Goal: Information Seeking & Learning: Find specific fact

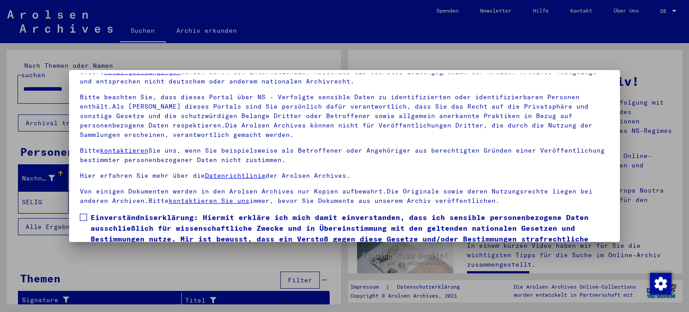
scroll to position [76, 0]
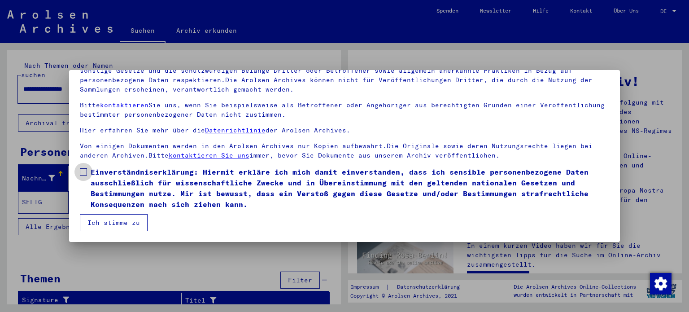
click at [87, 171] on label "Einverständniserklärung: Hiermit erkläre ich mich damit einverstanden, dass ich…" at bounding box center [345, 187] width 530 height 43
click at [98, 226] on button "Ich stimme zu" at bounding box center [114, 222] width 68 height 17
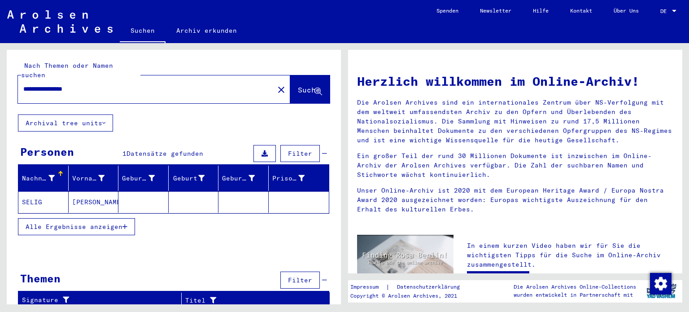
click at [36, 191] on mat-cell "SELIG" at bounding box center [43, 202] width 50 height 22
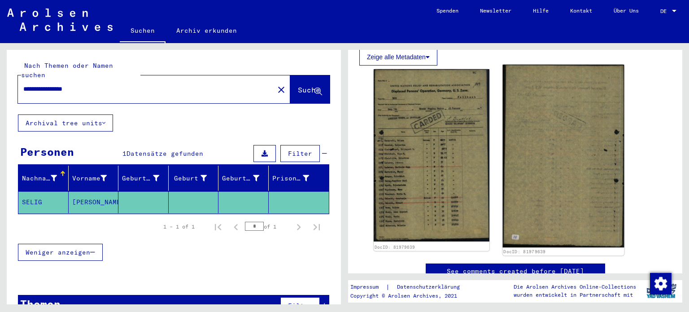
scroll to position [135, 0]
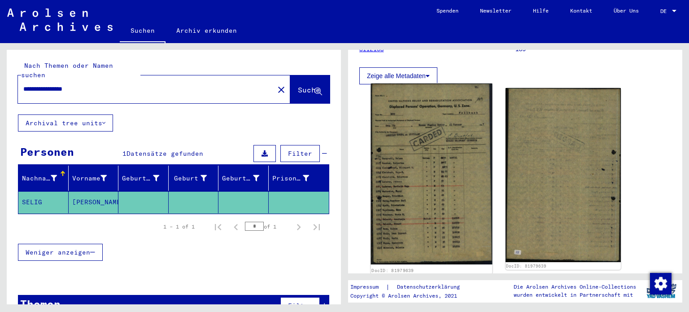
click at [438, 171] on img at bounding box center [431, 173] width 121 height 181
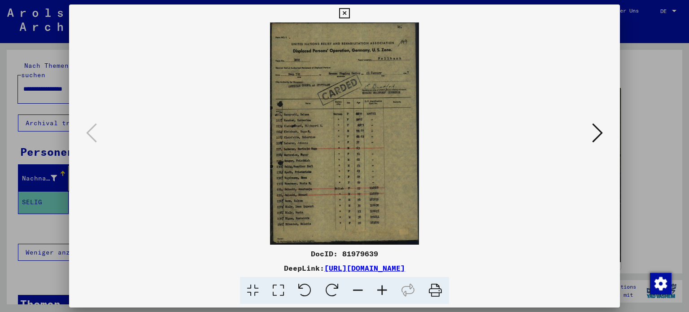
click at [384, 297] on icon at bounding box center [382, 290] width 24 height 27
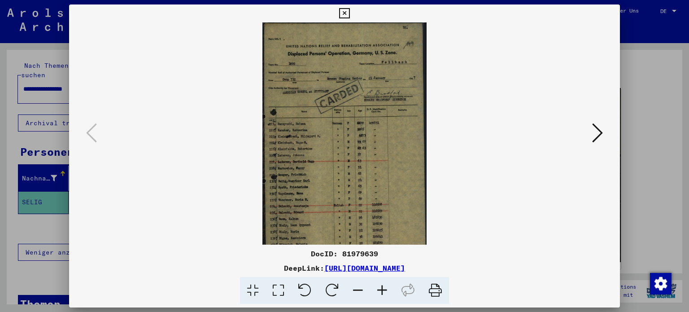
click at [384, 297] on icon at bounding box center [382, 290] width 24 height 27
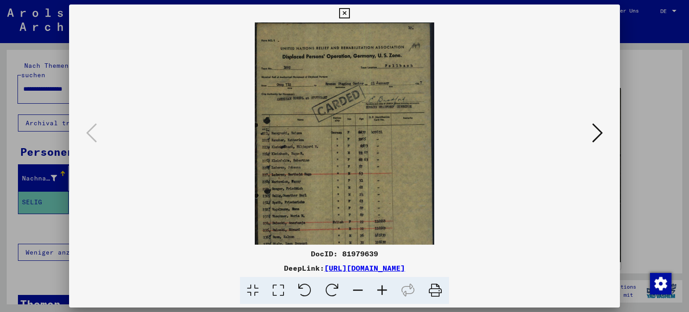
click at [384, 297] on icon at bounding box center [382, 290] width 24 height 27
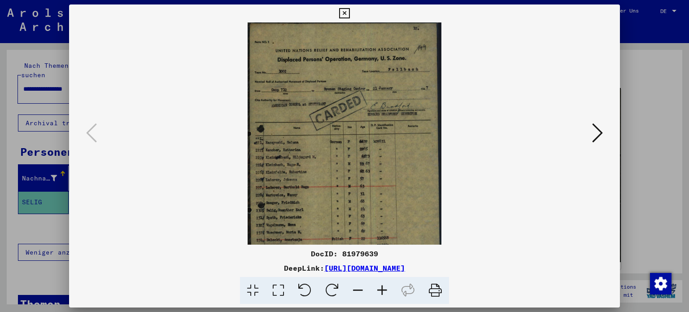
click at [384, 297] on icon at bounding box center [382, 290] width 24 height 27
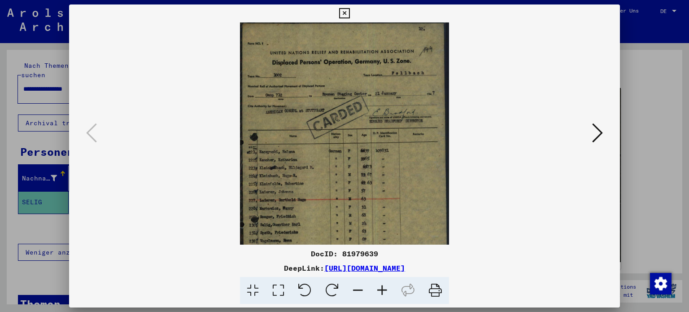
click at [384, 297] on icon at bounding box center [382, 290] width 24 height 27
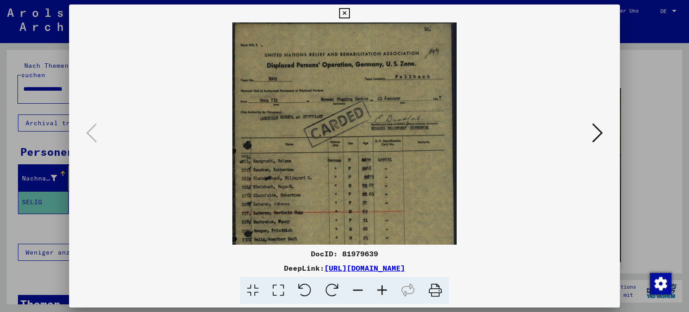
click at [384, 297] on icon at bounding box center [382, 290] width 24 height 27
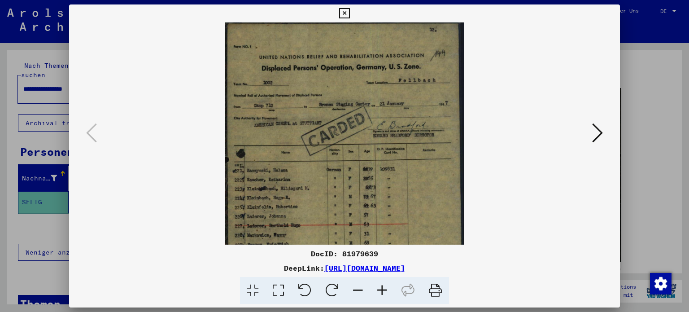
click at [384, 297] on icon at bounding box center [382, 290] width 24 height 27
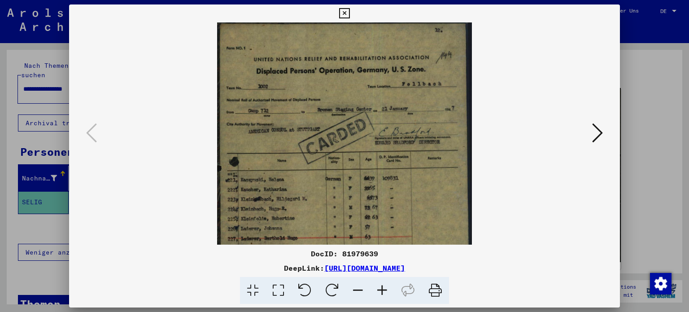
click at [384, 297] on icon at bounding box center [382, 290] width 24 height 27
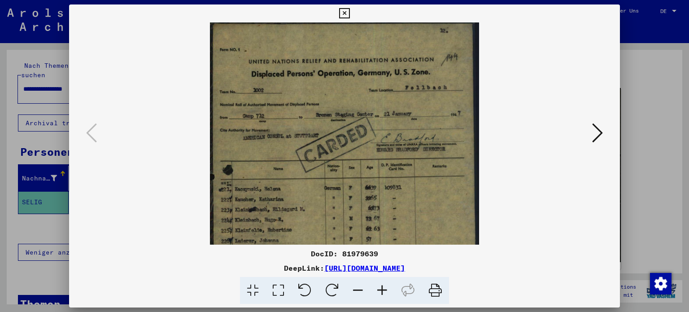
click at [384, 297] on icon at bounding box center [382, 290] width 24 height 27
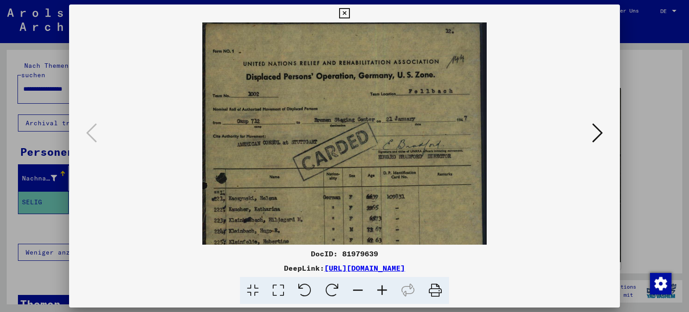
click at [384, 297] on icon at bounding box center [382, 290] width 24 height 27
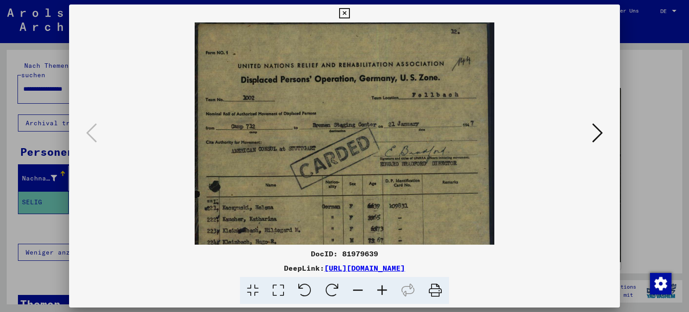
click at [384, 297] on icon at bounding box center [382, 290] width 24 height 27
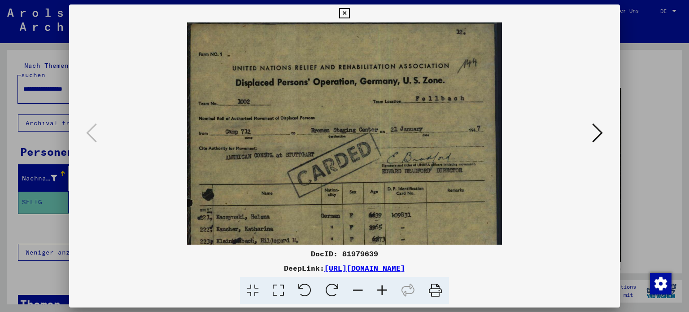
click at [384, 297] on icon at bounding box center [382, 290] width 24 height 27
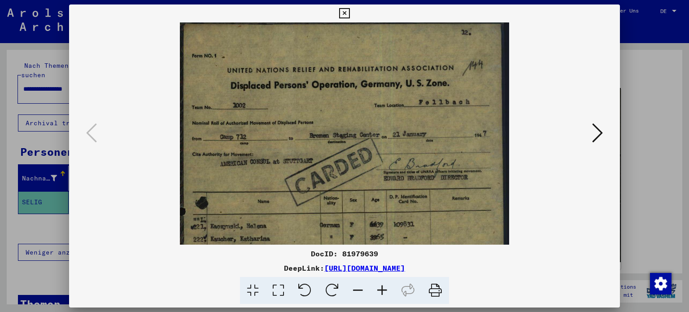
click at [384, 297] on icon at bounding box center [382, 290] width 24 height 27
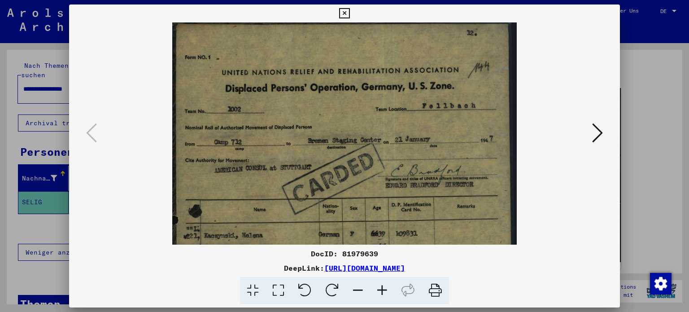
click at [384, 297] on icon at bounding box center [382, 290] width 24 height 27
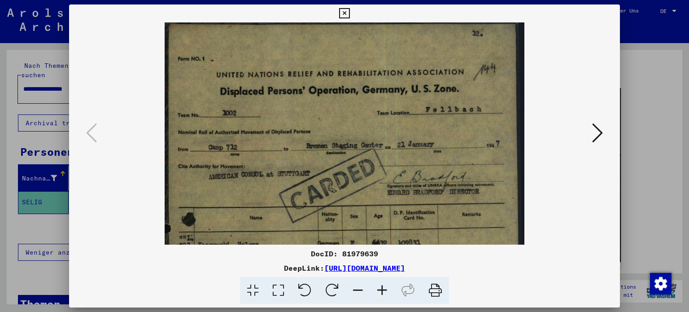
click at [384, 297] on icon at bounding box center [382, 290] width 24 height 27
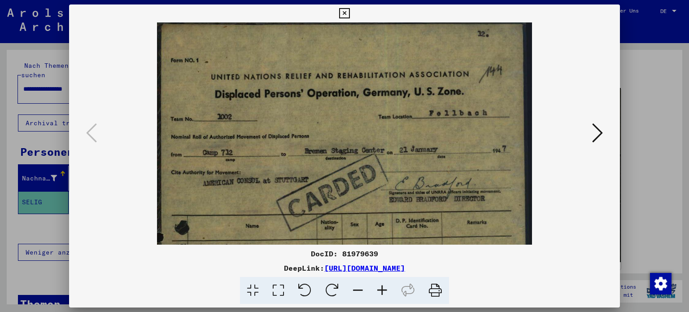
click at [384, 297] on icon at bounding box center [382, 290] width 24 height 27
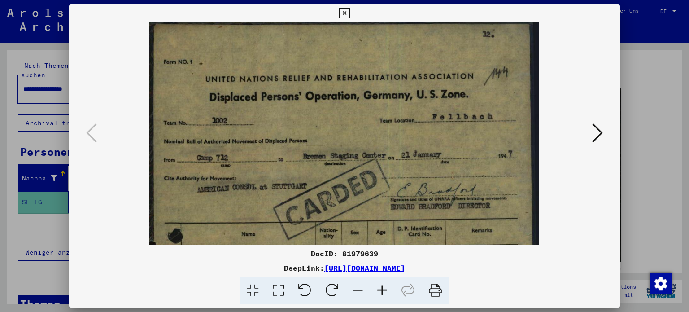
click at [384, 297] on icon at bounding box center [382, 290] width 24 height 27
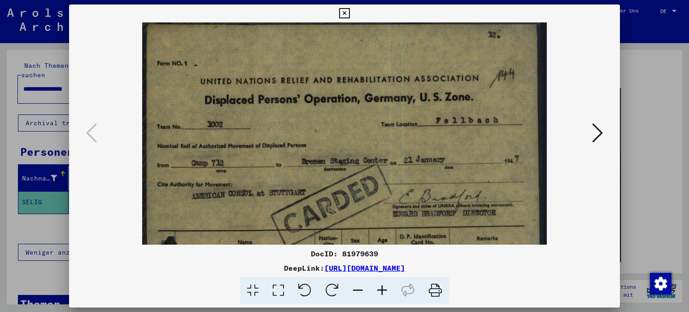
click at [384, 297] on icon at bounding box center [382, 290] width 24 height 27
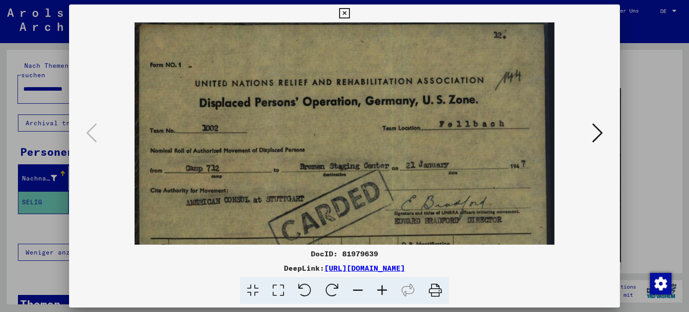
click at [384, 297] on icon at bounding box center [382, 290] width 24 height 27
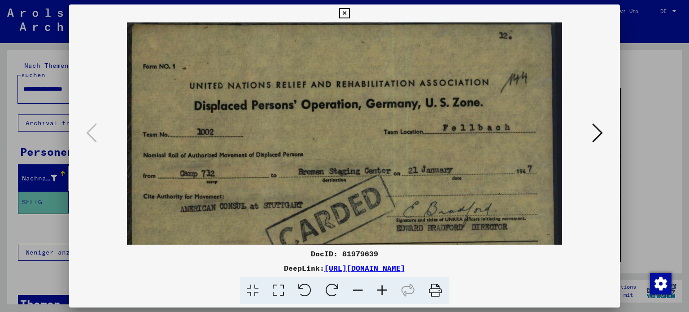
click at [384, 297] on icon at bounding box center [382, 290] width 24 height 27
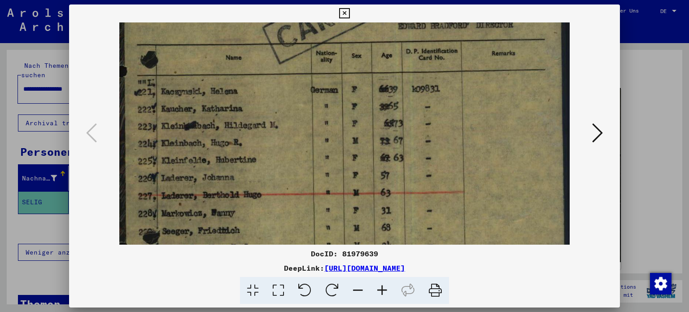
scroll to position [231, 0]
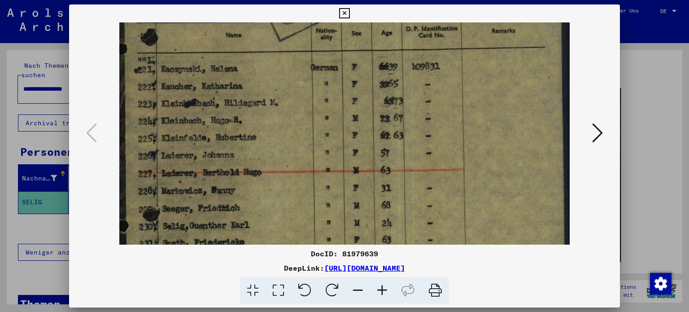
drag, startPoint x: 335, startPoint y: 220, endPoint x: 391, endPoint y: -10, distance: 236.9
click at [391, 0] on html "**********" at bounding box center [344, 156] width 689 height 312
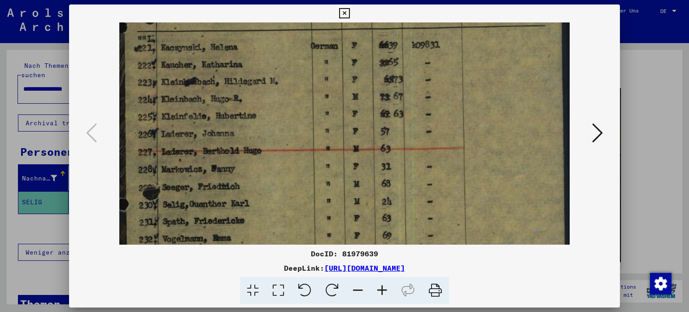
scroll to position [253, 0]
drag, startPoint x: 281, startPoint y: 139, endPoint x: 290, endPoint y: 117, distance: 23.3
click at [290, 117] on img at bounding box center [344, 104] width 450 height 671
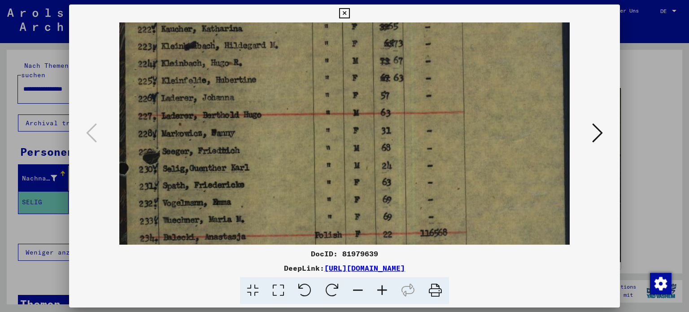
scroll to position [290, 0]
drag, startPoint x: 267, startPoint y: 166, endPoint x: 282, endPoint y: 130, distance: 39.2
click at [282, 130] on img at bounding box center [344, 68] width 450 height 671
click at [342, 13] on icon at bounding box center [344, 13] width 10 height 11
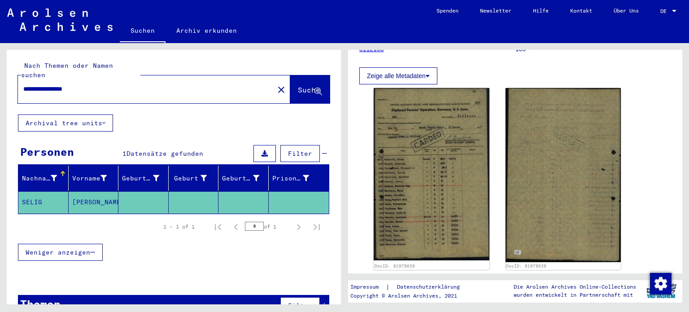
click at [68, 84] on input "**********" at bounding box center [145, 88] width 245 height 9
type input "**********"
click at [298, 85] on span "Suche" at bounding box center [309, 89] width 22 height 9
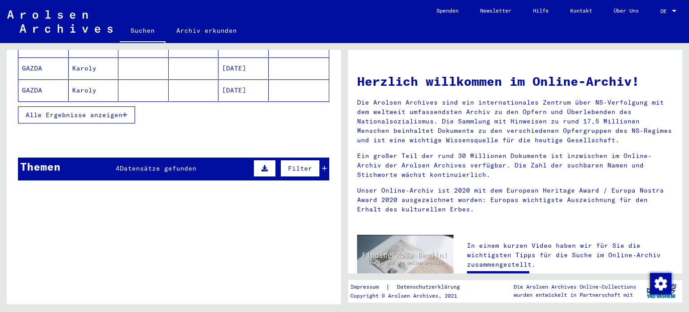
scroll to position [224, 0]
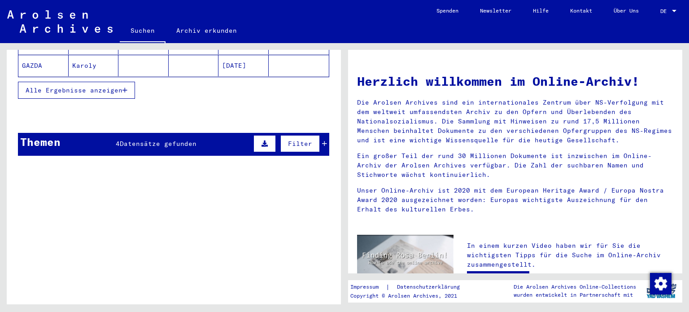
click at [118, 84] on button "Alle Ergebnisse anzeigen" at bounding box center [76, 90] width 117 height 17
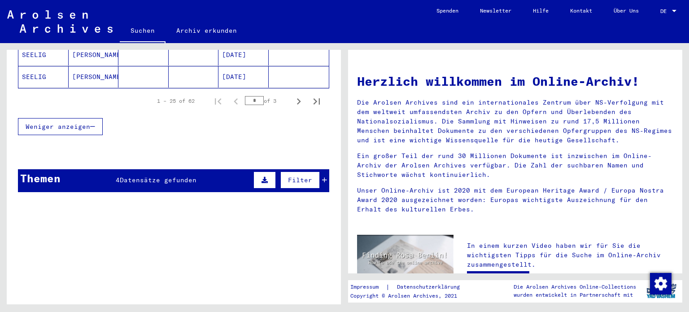
scroll to position [637, 0]
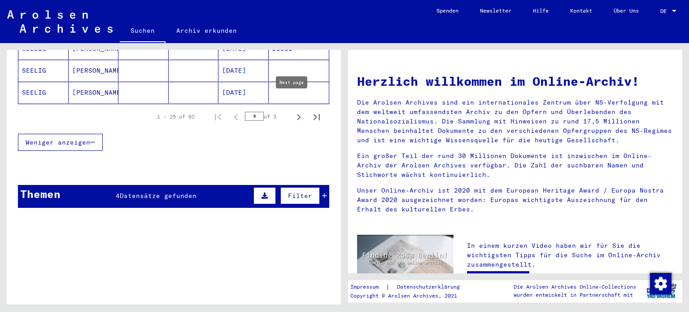
click at [292, 111] on icon "Next page" at bounding box center [298, 117] width 13 height 13
type input "*"
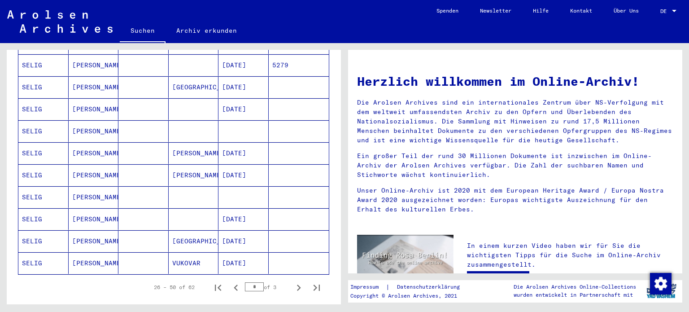
scroll to position [413, 0]
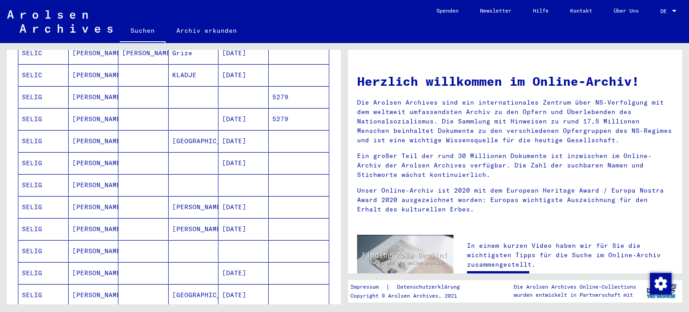
click at [44, 152] on mat-cell "SELIG" at bounding box center [43, 163] width 50 height 22
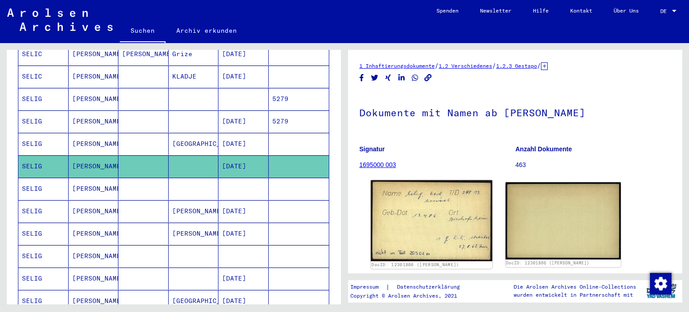
click at [420, 213] on img at bounding box center [431, 220] width 121 height 81
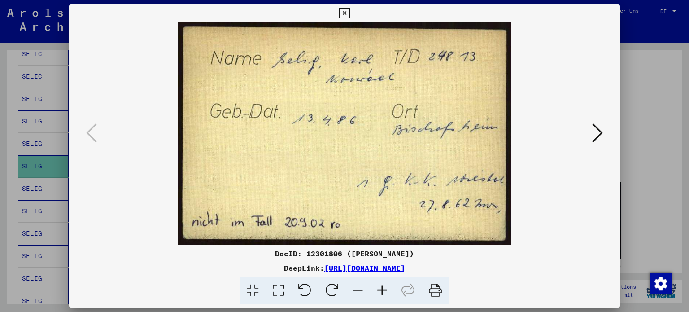
click at [600, 134] on icon at bounding box center [597, 133] width 11 height 22
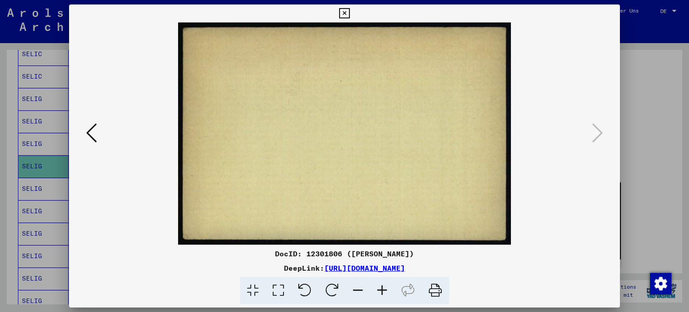
click at [352, 11] on button at bounding box center [344, 13] width 16 height 18
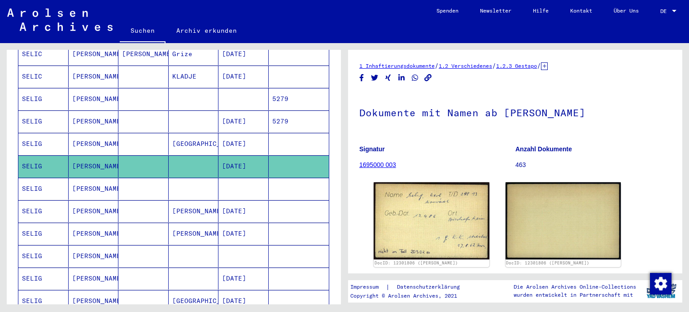
click at [47, 133] on mat-cell "SELIG" at bounding box center [43, 144] width 50 height 22
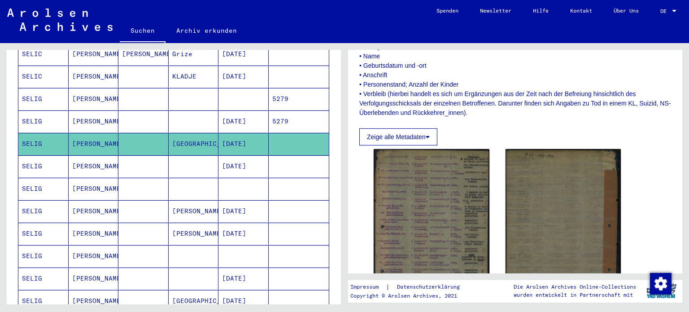
scroll to position [314, 0]
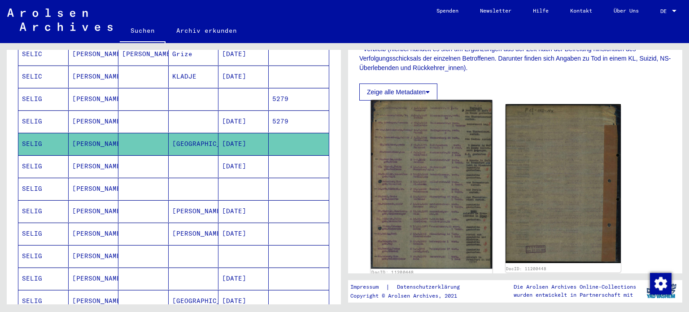
click at [411, 156] on img at bounding box center [431, 184] width 121 height 169
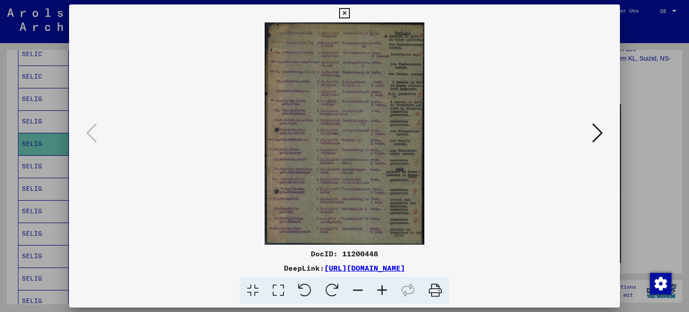
click at [381, 291] on icon at bounding box center [382, 290] width 24 height 27
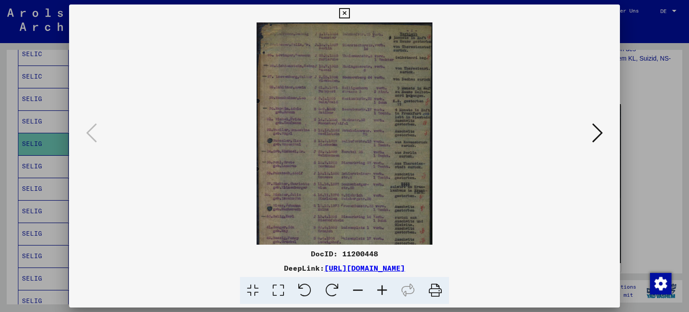
click at [381, 291] on icon at bounding box center [382, 290] width 24 height 27
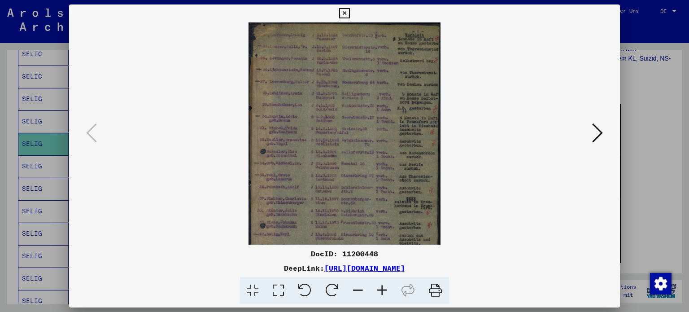
click at [381, 291] on icon at bounding box center [382, 290] width 24 height 27
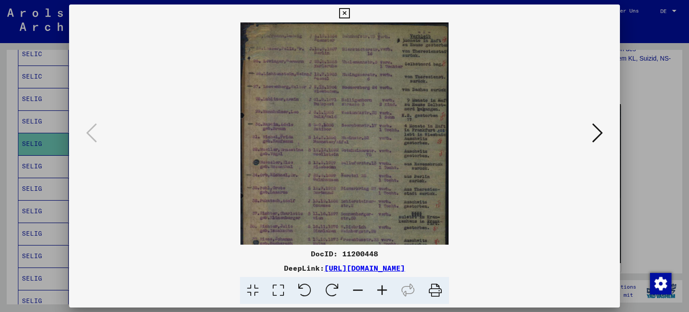
click at [381, 291] on icon at bounding box center [382, 290] width 24 height 27
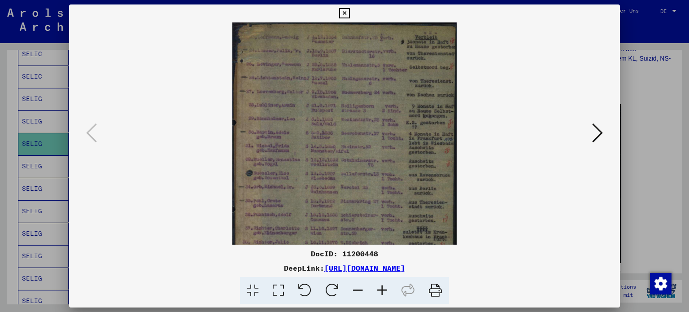
click at [381, 291] on icon at bounding box center [382, 290] width 24 height 27
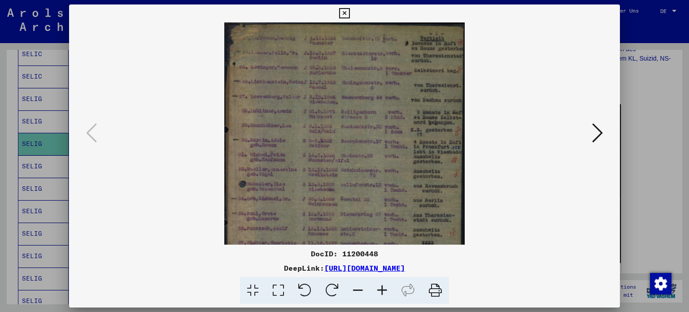
click at [381, 291] on icon at bounding box center [382, 290] width 24 height 27
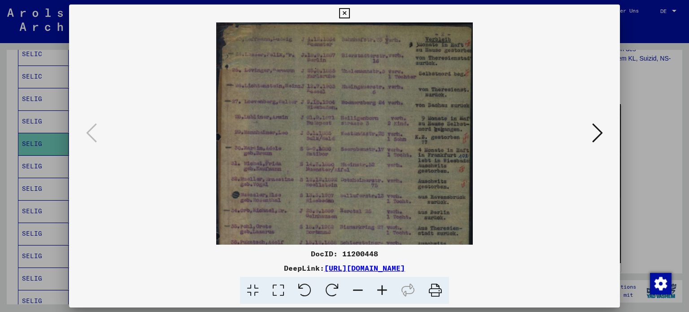
click at [381, 291] on icon at bounding box center [382, 290] width 24 height 27
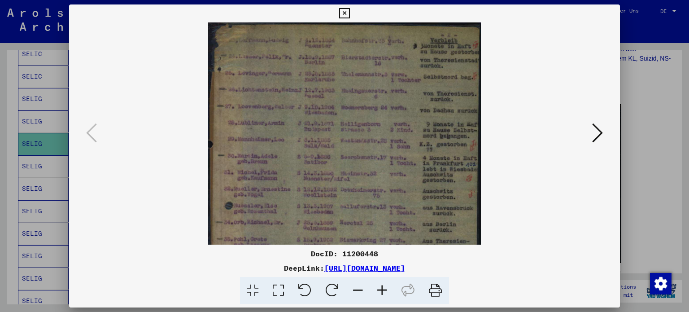
click at [381, 291] on icon at bounding box center [382, 290] width 24 height 27
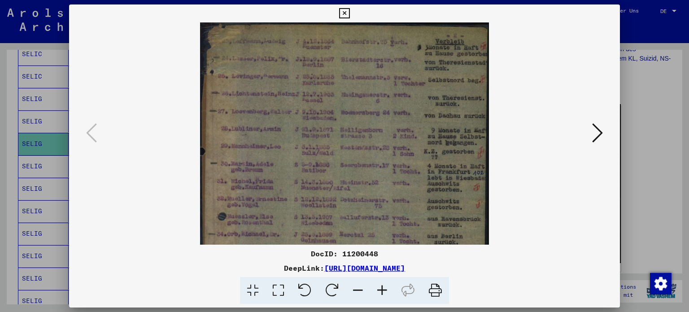
click at [381, 291] on icon at bounding box center [382, 290] width 24 height 27
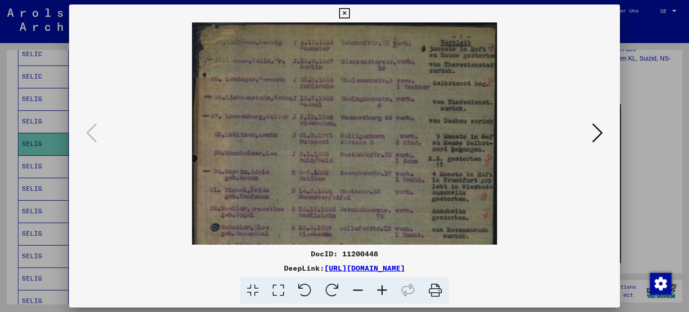
click at [381, 291] on icon at bounding box center [382, 290] width 24 height 27
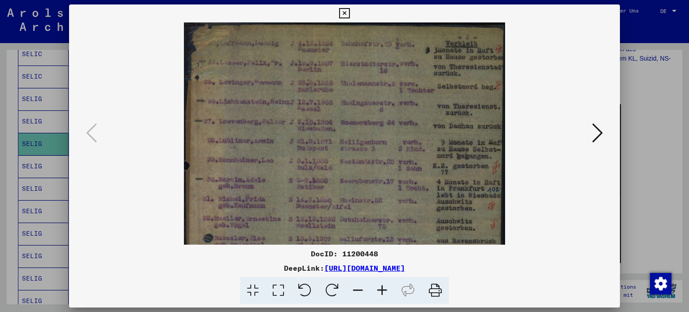
click at [381, 291] on icon at bounding box center [382, 290] width 24 height 27
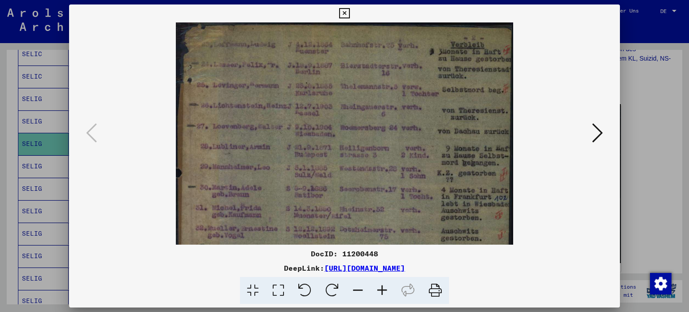
click at [381, 291] on icon at bounding box center [382, 290] width 24 height 27
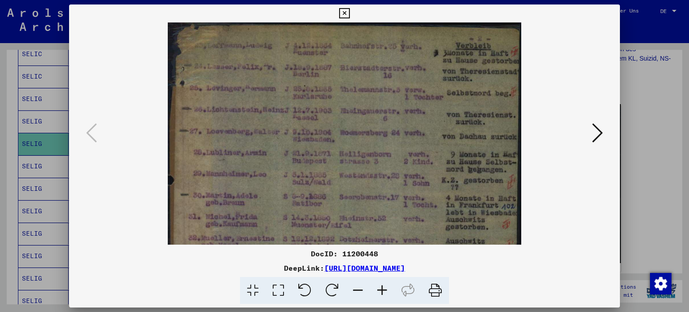
click at [381, 291] on icon at bounding box center [382, 290] width 24 height 27
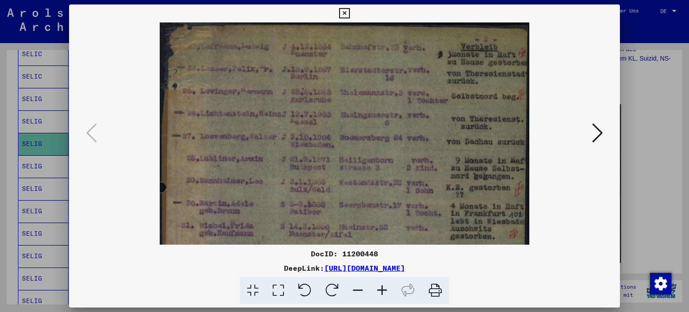
click at [381, 291] on icon at bounding box center [382, 290] width 24 height 27
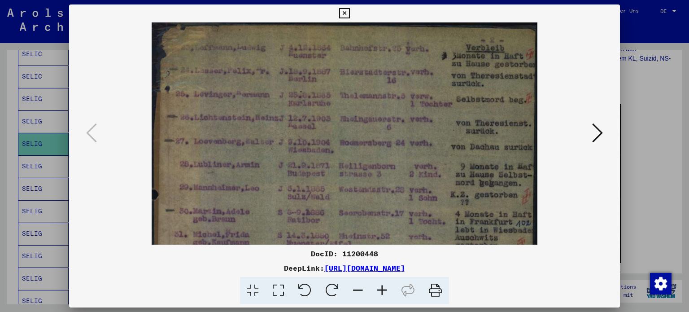
click at [381, 291] on icon at bounding box center [382, 290] width 24 height 27
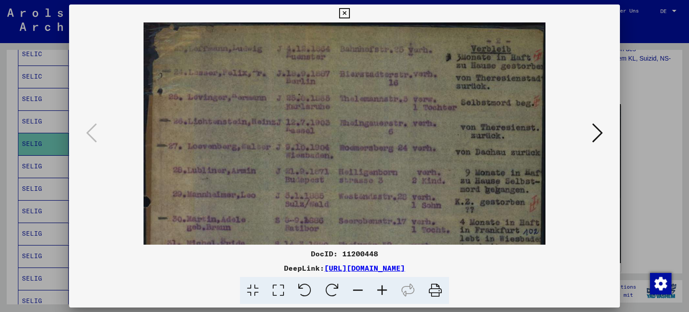
click at [381, 291] on icon at bounding box center [382, 290] width 24 height 27
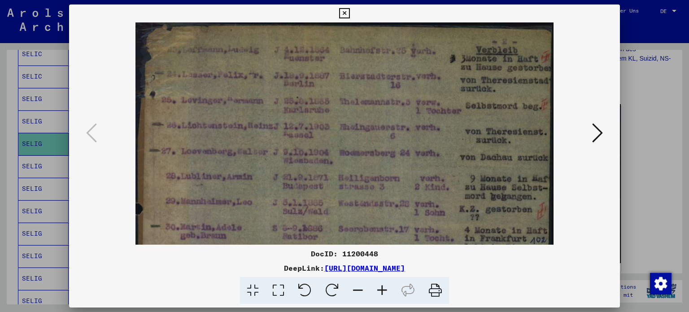
click at [381, 291] on icon at bounding box center [382, 290] width 24 height 27
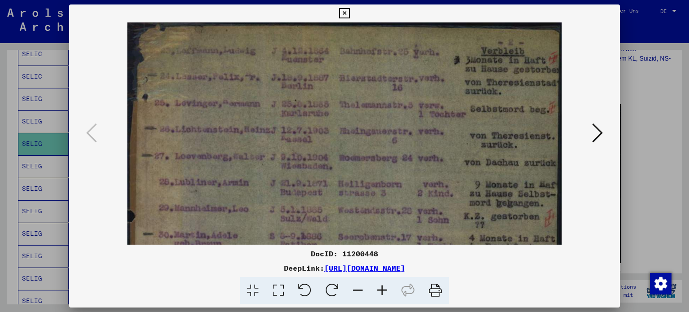
click at [381, 291] on icon at bounding box center [382, 290] width 24 height 27
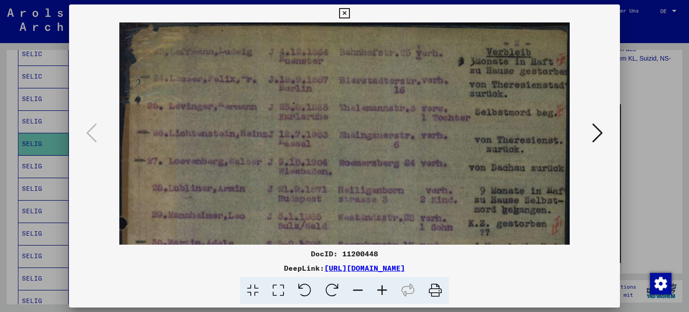
click at [381, 291] on icon at bounding box center [382, 290] width 24 height 27
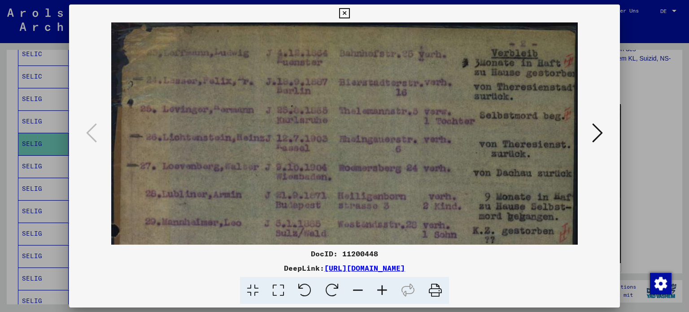
click at [381, 291] on icon at bounding box center [382, 290] width 24 height 27
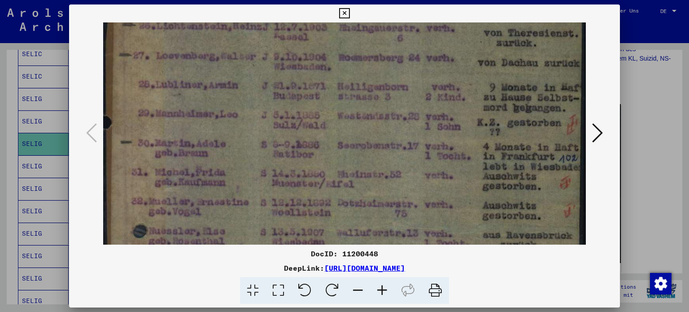
drag, startPoint x: 330, startPoint y: 206, endPoint x: 364, endPoint y: 93, distance: 118.6
click at [364, 93] on img at bounding box center [344, 242] width 483 height 671
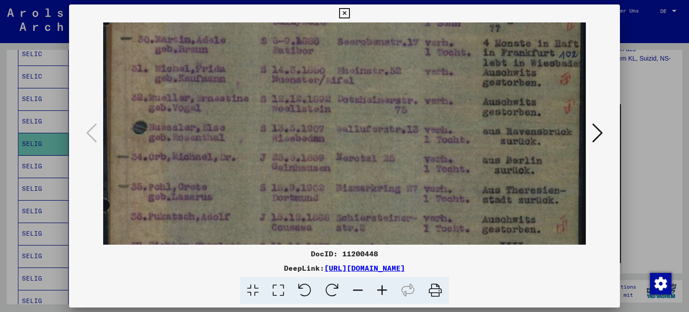
scroll to position [224, 0]
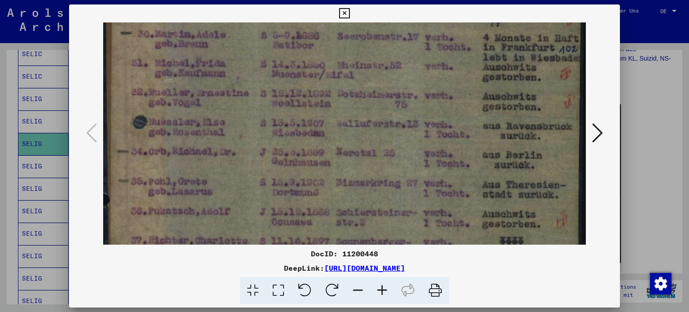
drag, startPoint x: 333, startPoint y: 179, endPoint x: 368, endPoint y: 85, distance: 99.9
click at [368, 85] on img at bounding box center [344, 133] width 483 height 671
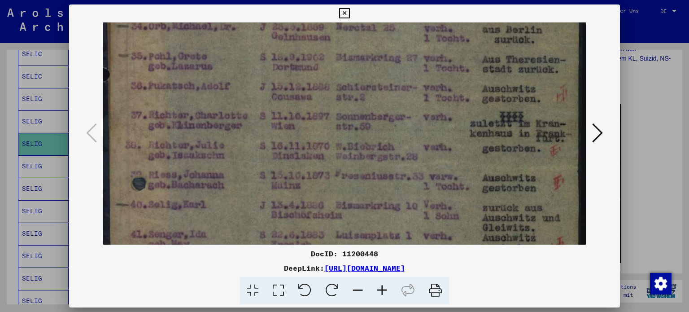
drag, startPoint x: 329, startPoint y: 192, endPoint x: 375, endPoint y: 68, distance: 131.4
click at [375, 68] on img at bounding box center [344, 8] width 483 height 671
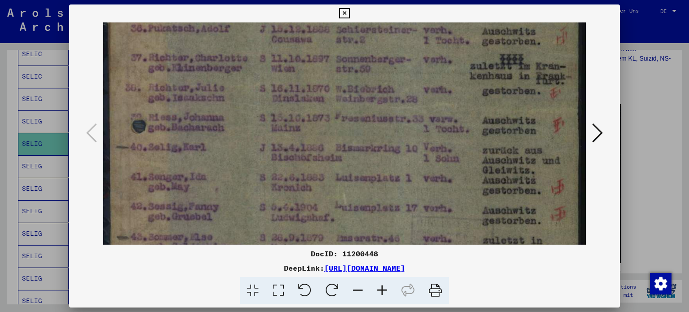
scroll to position [414, 0]
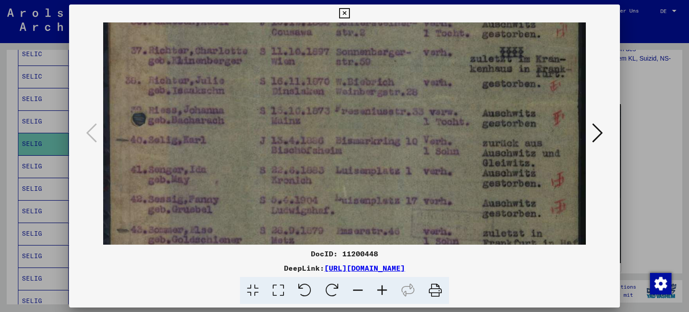
drag, startPoint x: 341, startPoint y: 170, endPoint x: 359, endPoint y: 107, distance: 66.1
click at [347, 9] on icon at bounding box center [344, 13] width 10 height 11
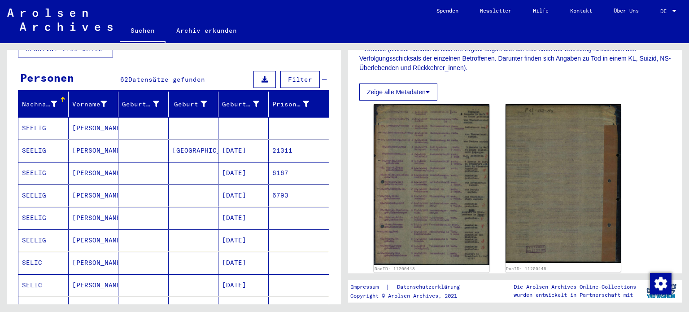
scroll to position [58, 0]
